Goal: Communication & Community: Answer question/provide support

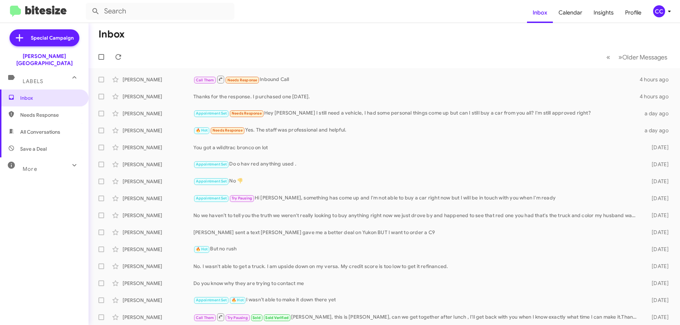
click at [34, 112] on span "Needs Response" at bounding box center [50, 115] width 60 height 7
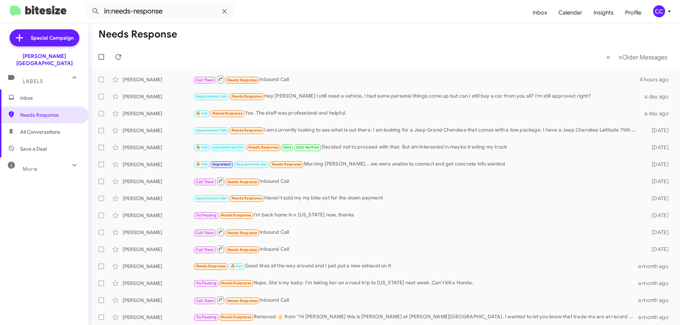
click at [39, 128] on span "All Conversations" at bounding box center [40, 131] width 40 height 7
type input "in:all-conversations"
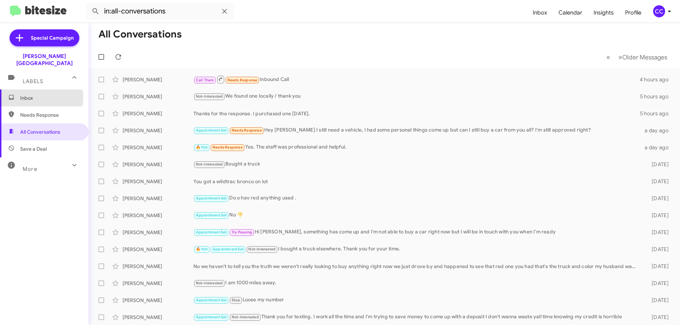
click at [30, 95] on span "Inbox" at bounding box center [50, 98] width 60 height 7
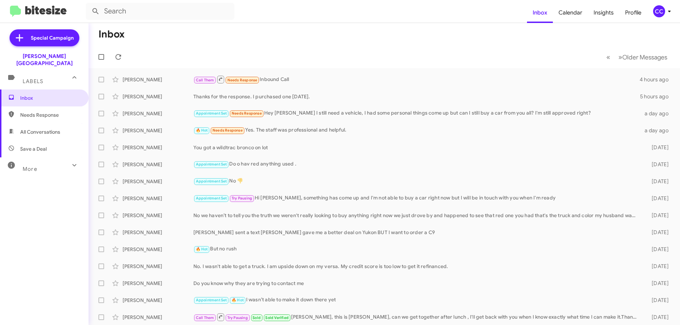
click at [37, 112] on span "Needs Response" at bounding box center [50, 115] width 60 height 7
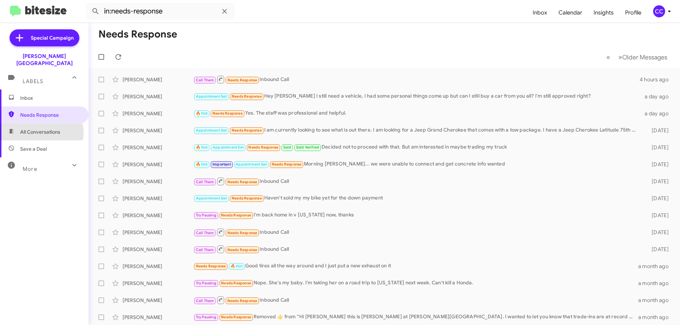
click at [41, 128] on span "All Conversations" at bounding box center [40, 131] width 40 height 7
type input "in:all-conversations"
